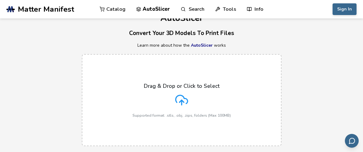
scroll to position [16, 0]
click at [204, 121] on label "Drag & Drop or Click to Select Supported format: .stls, .obj, .zips, folders (M…" at bounding box center [182, 99] width 200 height 92
click at [0, 0] on input "Drag & Drop or Click to Select Supported format: .stls, .obj, .zips, folders (M…" at bounding box center [0, 0] width 0 height 0
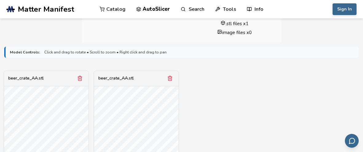
scroll to position [180, 0]
click at [171, 75] on icon "Remove model" at bounding box center [169, 77] width 3 height 5
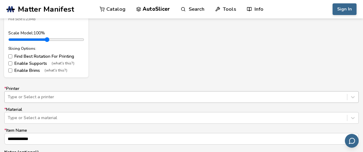
scroll to position [384, 0]
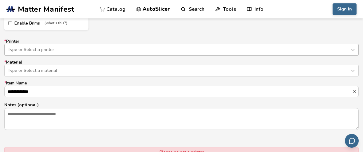
click at [256, 56] on div "Type or Select a printer" at bounding box center [181, 50] width 355 height 12
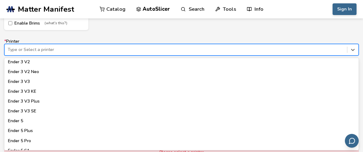
scroll to position [408, 0]
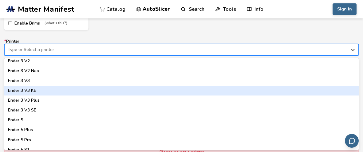
click at [256, 93] on div "Ender 3 V3 KE" at bounding box center [181, 91] width 355 height 10
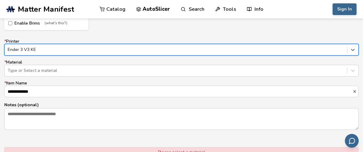
click at [271, 52] on div at bounding box center [176, 50] width 336 height 6
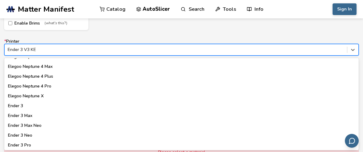
scroll to position [283, 0]
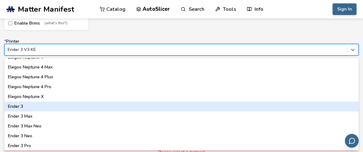
click at [202, 105] on div "Ender 3" at bounding box center [181, 107] width 355 height 10
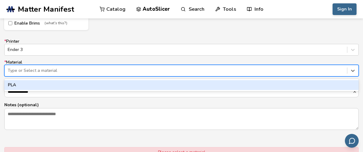
click at [150, 73] on div at bounding box center [176, 71] width 336 height 6
click at [146, 82] on div "PLA" at bounding box center [181, 85] width 355 height 10
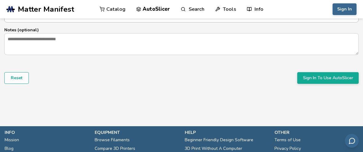
scroll to position [459, 0]
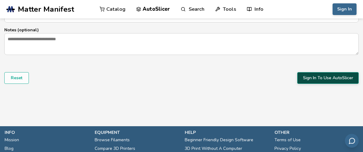
click at [320, 80] on button "Sign In To Use AutoSlicer" at bounding box center [327, 78] width 61 height 12
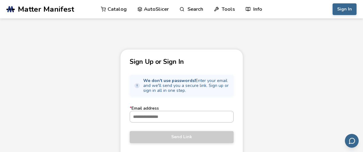
click at [203, 121] on input "* Email address" at bounding box center [181, 116] width 103 height 11
type input "**********"
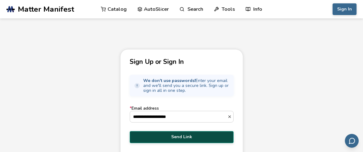
click at [200, 137] on span "Send Link" at bounding box center [181, 137] width 95 height 5
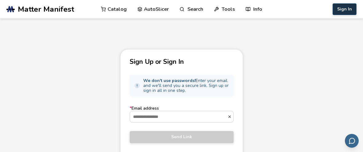
click at [346, 8] on button "Sign In" at bounding box center [345, 9] width 24 height 12
click at [342, 11] on button "Sign In" at bounding box center [345, 9] width 24 height 12
click at [66, 12] on span "Matter Manifest" at bounding box center [46, 9] width 56 height 9
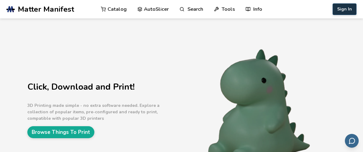
click at [343, 4] on button "Sign In" at bounding box center [345, 9] width 24 height 12
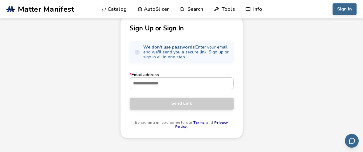
scroll to position [43, 0]
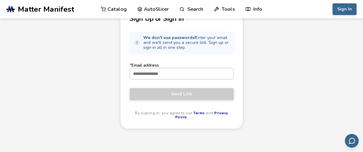
click at [190, 72] on input "* Email address" at bounding box center [181, 73] width 103 height 11
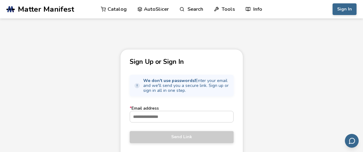
click at [164, 13] on link "AutoSlicer" at bounding box center [153, 9] width 32 height 18
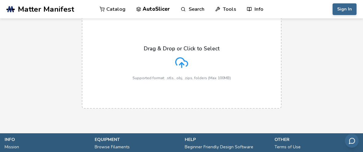
scroll to position [54, 0]
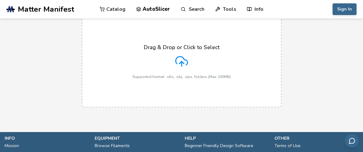
click at [235, 50] on label "Drag & Drop or Click to Select Supported format: .stls, .obj, .zips, folders (M…" at bounding box center [182, 61] width 200 height 92
click at [0, 0] on input "Drag & Drop or Click to Select Supported format: .stls, .obj, .zips, folders (M…" at bounding box center [0, 0] width 0 height 0
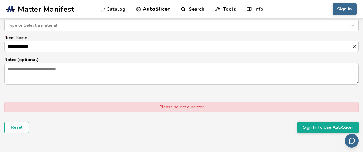
scroll to position [430, 0]
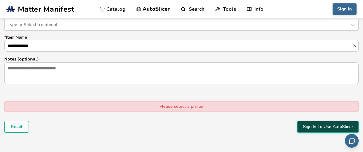
click at [310, 122] on button "Sign In To Use AutoSlicer" at bounding box center [327, 127] width 61 height 12
